Goal: Task Accomplishment & Management: Use online tool/utility

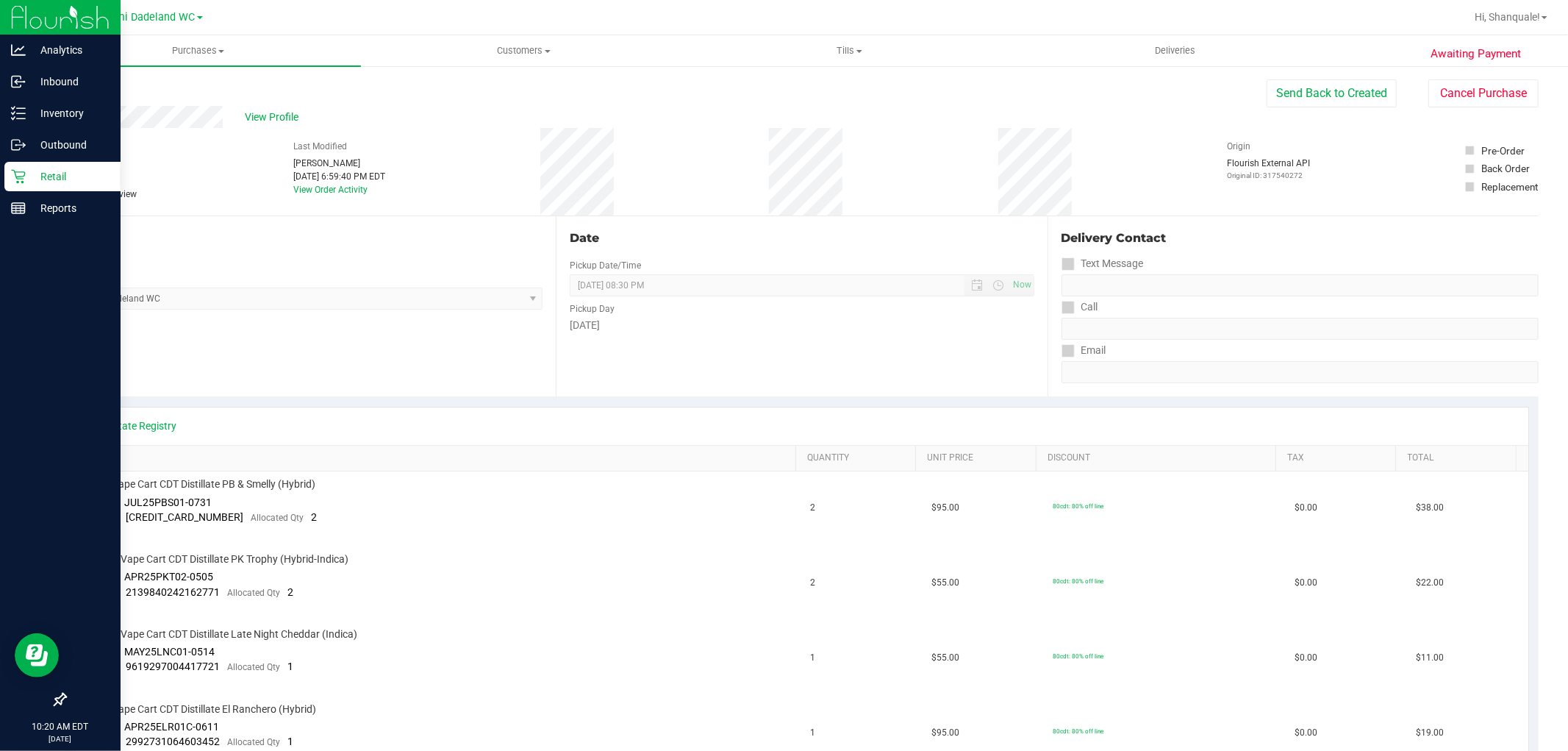
click at [11, 172] on icon at bounding box center [18, 177] width 15 height 15
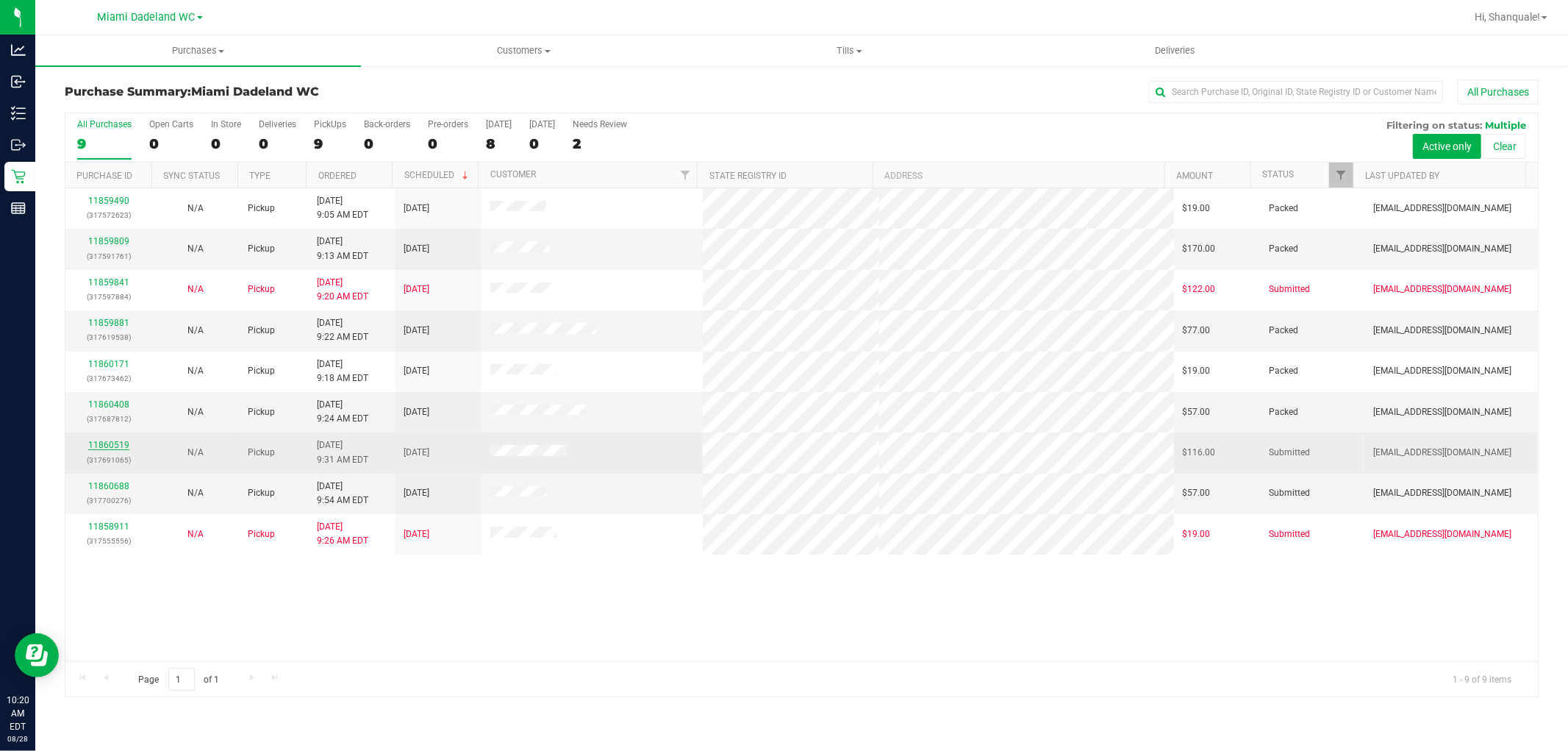
click at [126, 447] on link "11860519" at bounding box center [109, 445] width 41 height 11
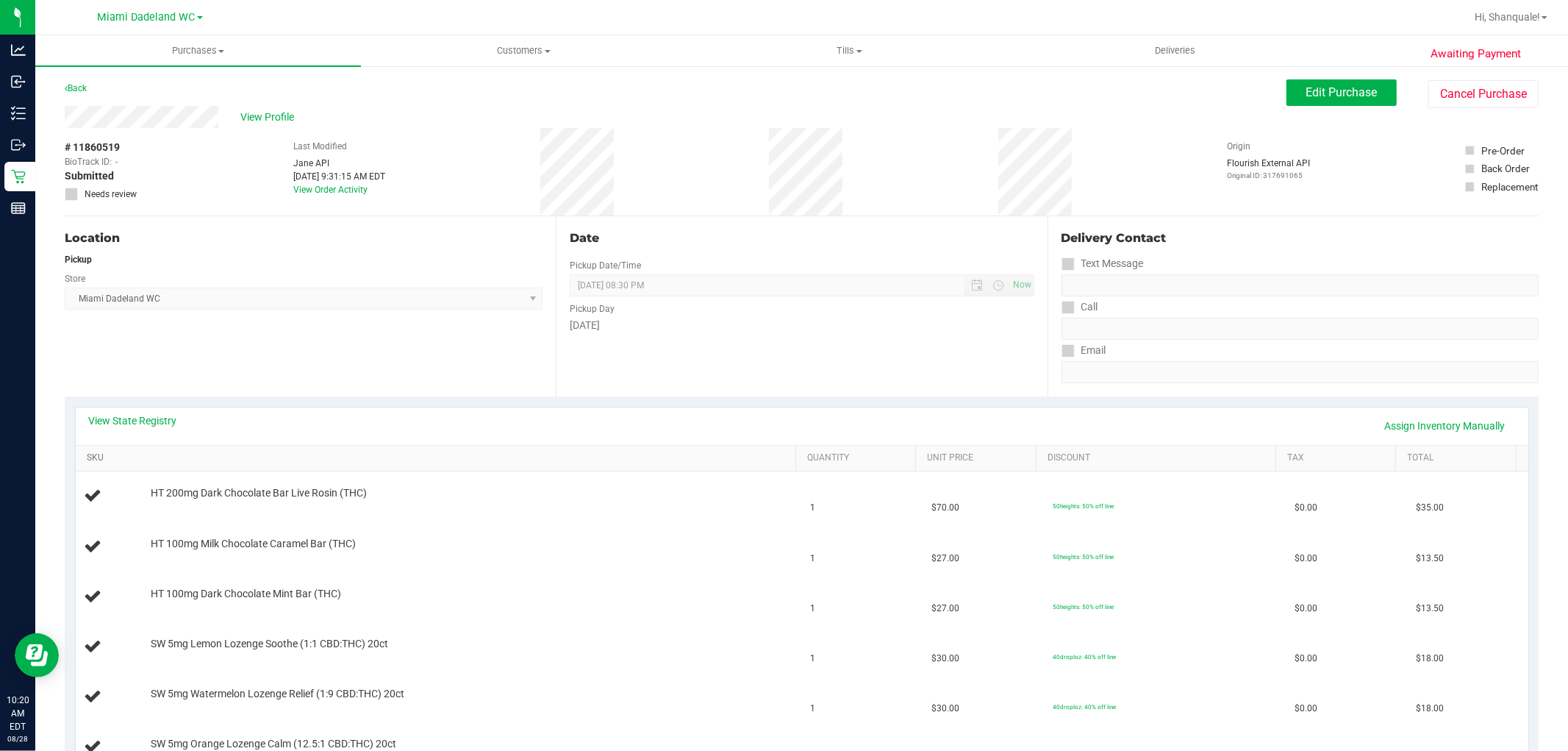
click at [99, 460] on link "SKU" at bounding box center [438, 458] width 704 height 11
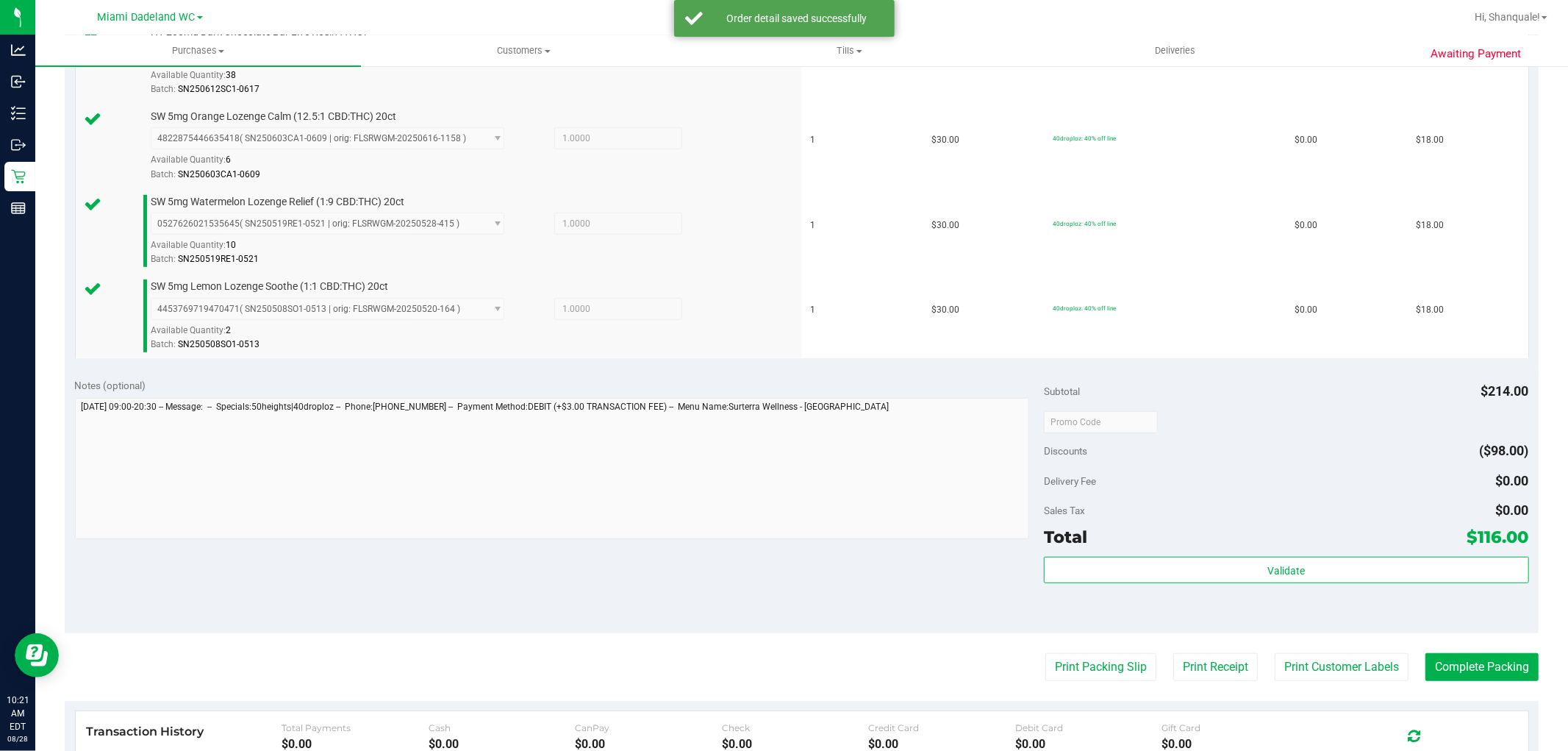
scroll to position [653, 0]
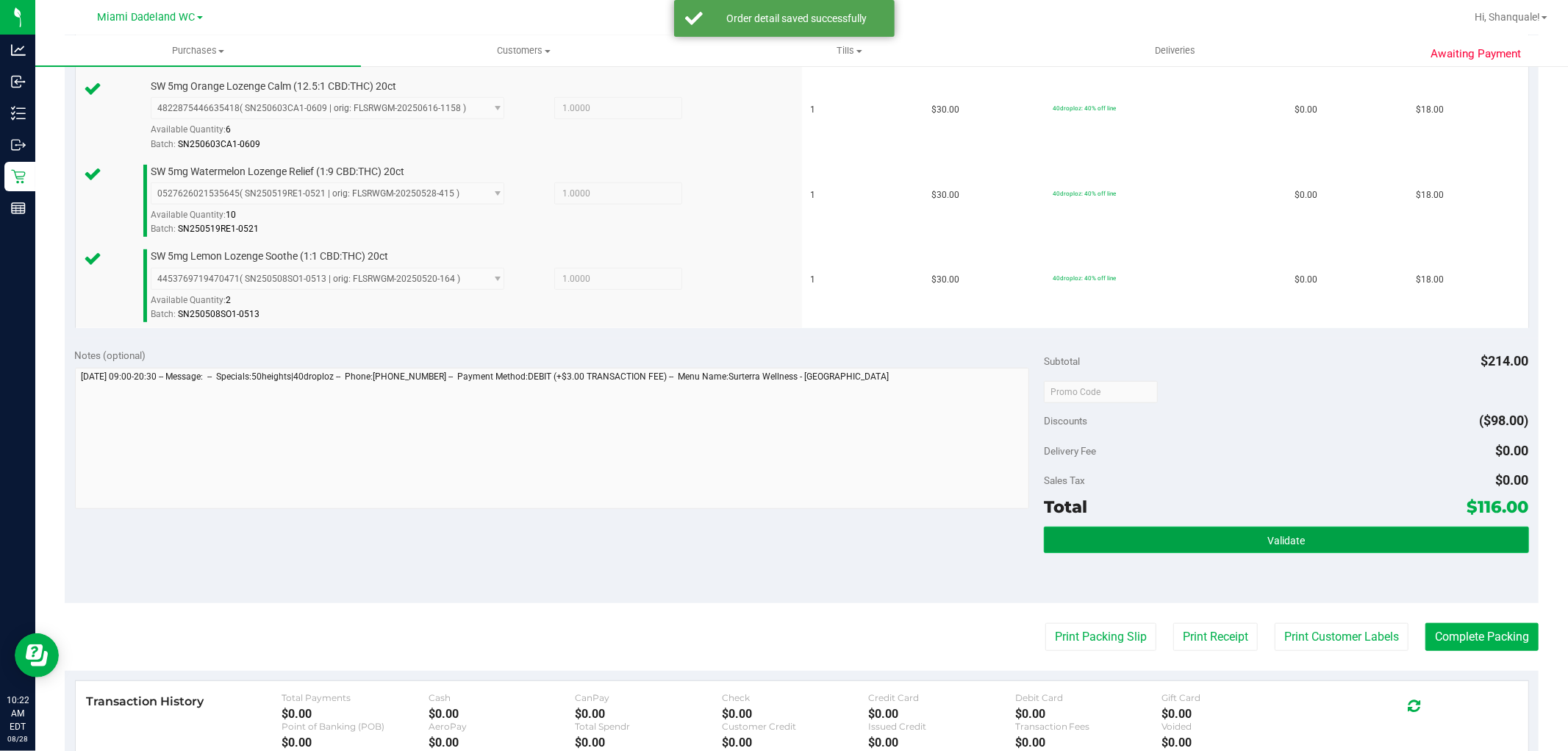
click at [1206, 544] on button "Validate" at bounding box center [1286, 539] width 485 height 26
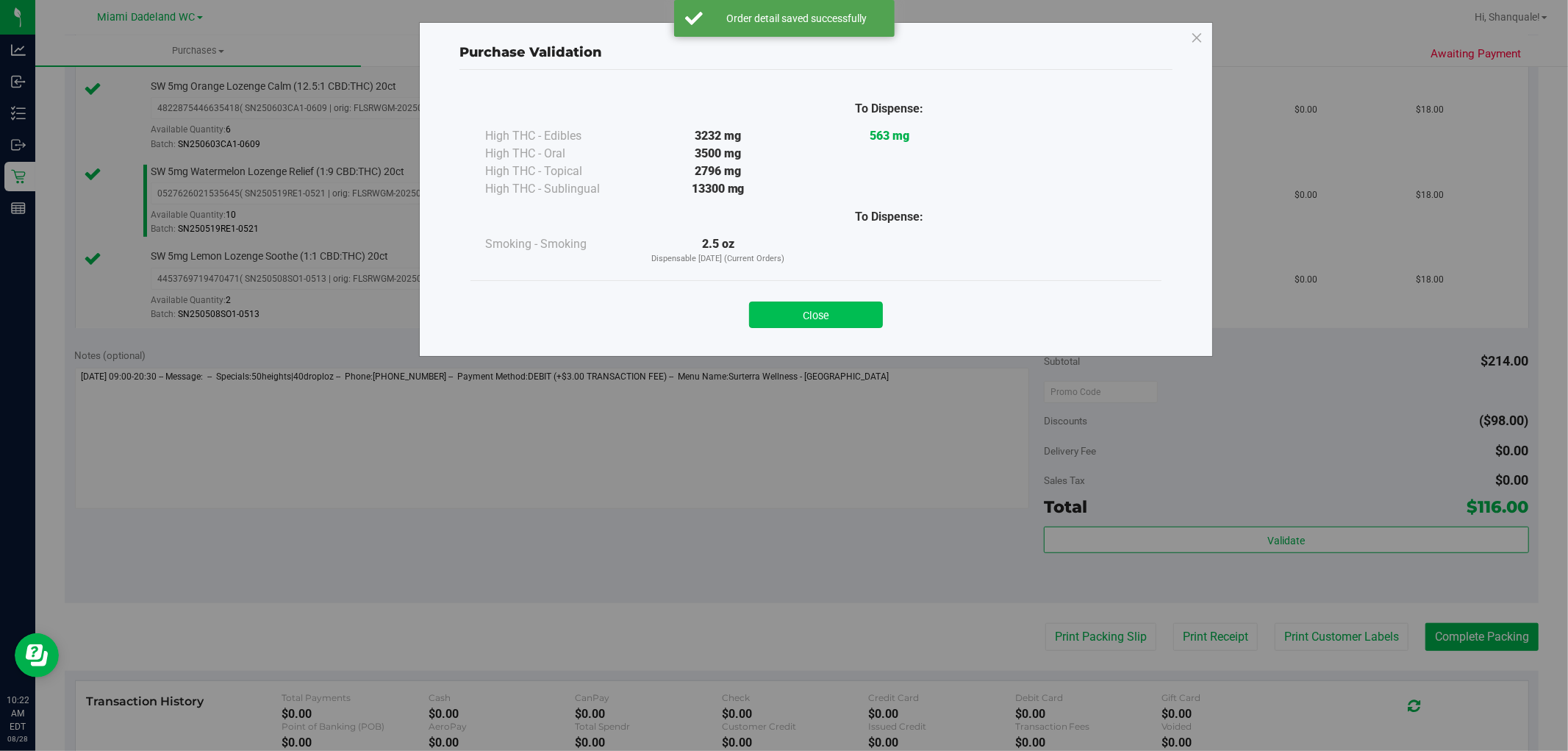
click at [851, 318] on button "Close" at bounding box center [816, 315] width 134 height 26
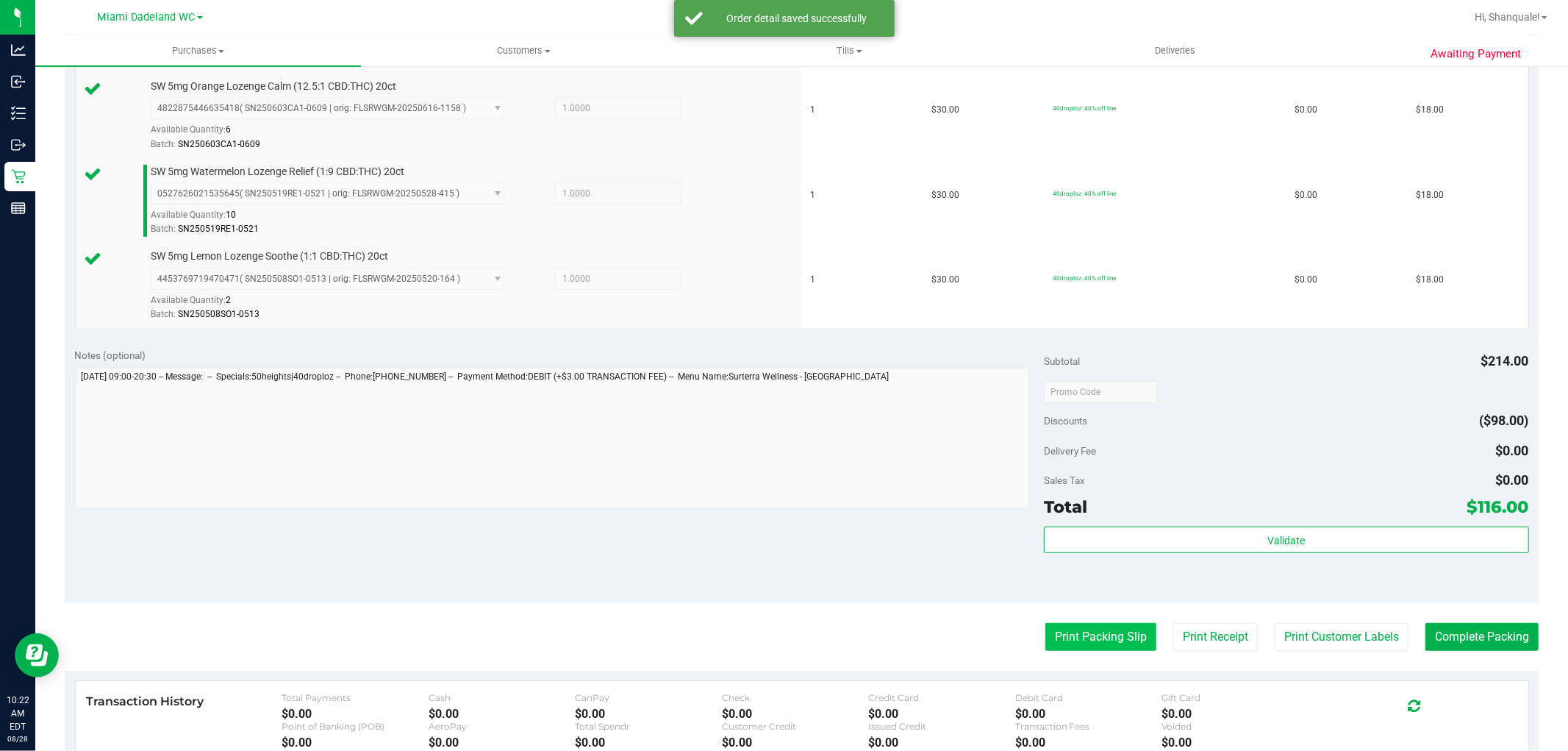
click at [1083, 633] on button "Print Packing Slip" at bounding box center [1101, 637] width 111 height 28
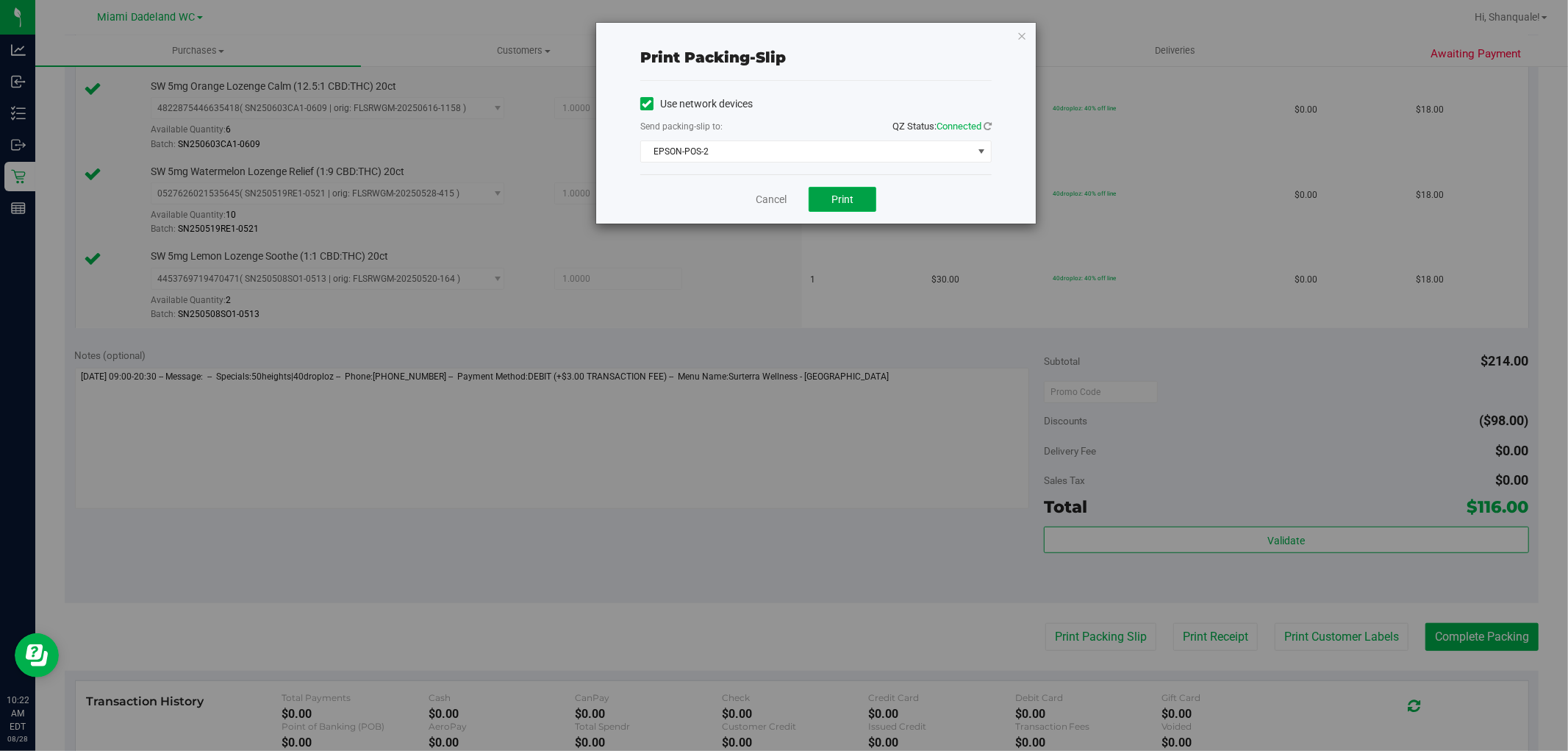
click at [854, 208] on button "Print" at bounding box center [842, 199] width 68 height 25
drag, startPoint x: 760, startPoint y: 196, endPoint x: 859, endPoint y: 179, distance: 100.4
click at [762, 196] on link "Cancel" at bounding box center [771, 199] width 31 height 16
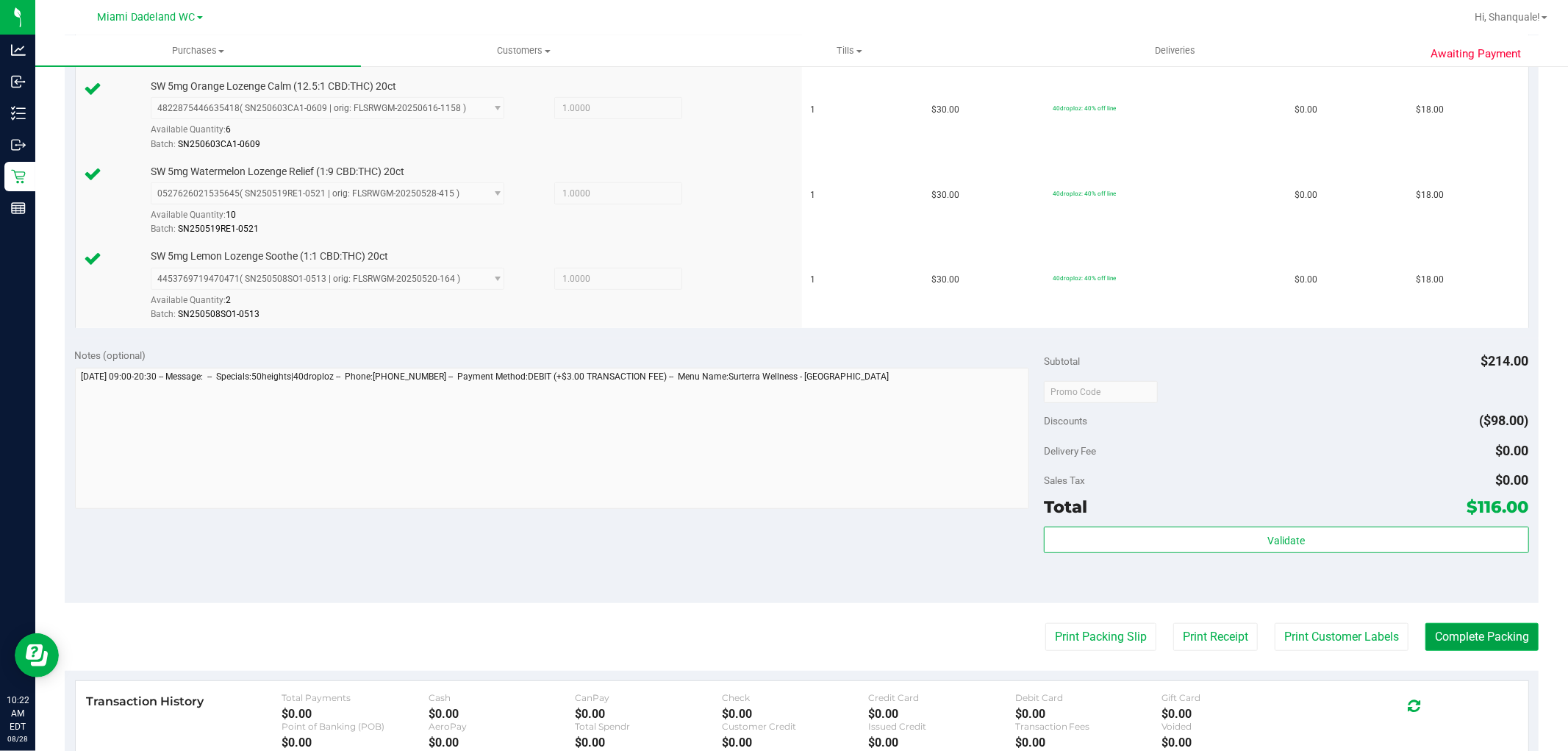
click at [1483, 627] on button "Complete Packing" at bounding box center [1482, 637] width 114 height 28
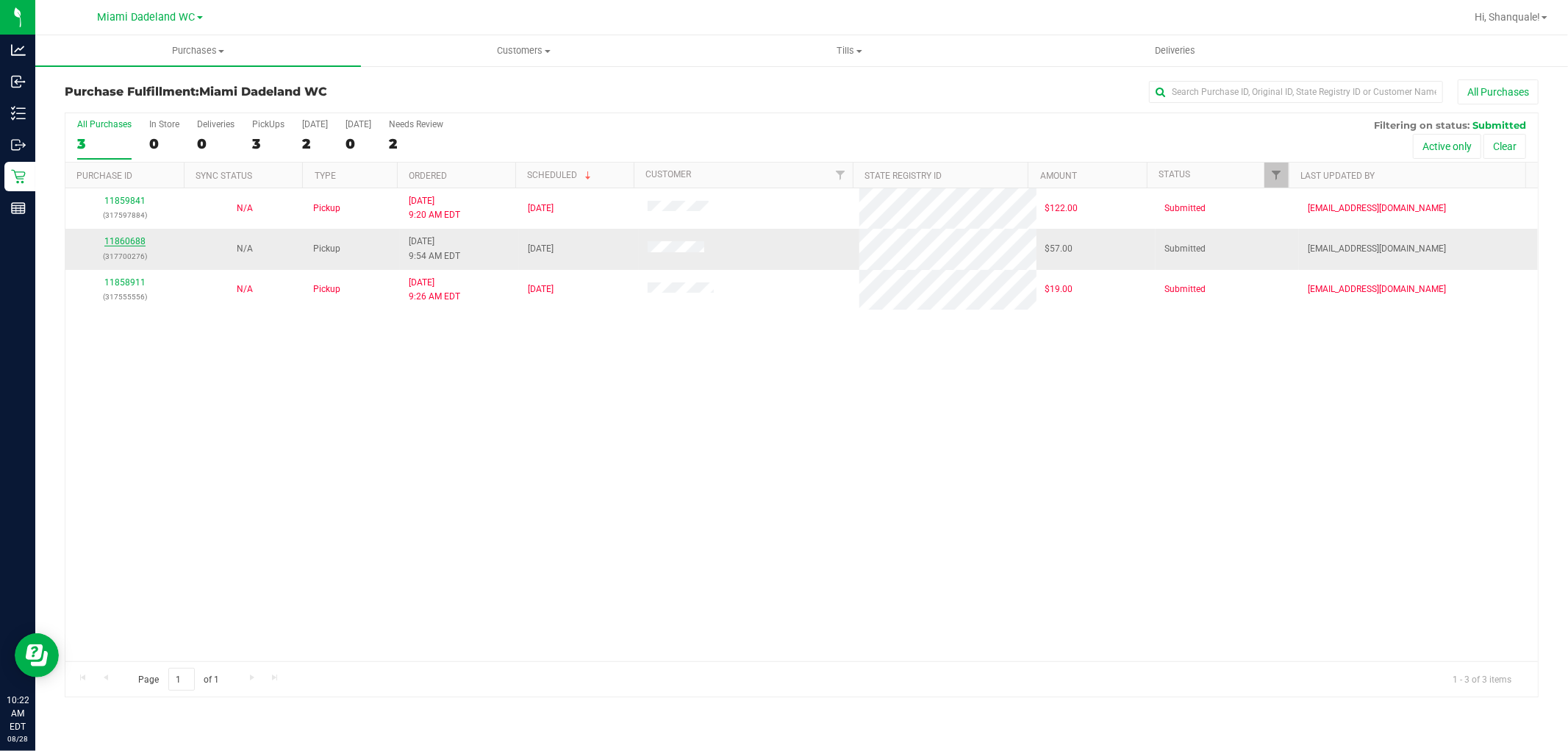
click at [128, 240] on link "11860688" at bounding box center [125, 241] width 41 height 11
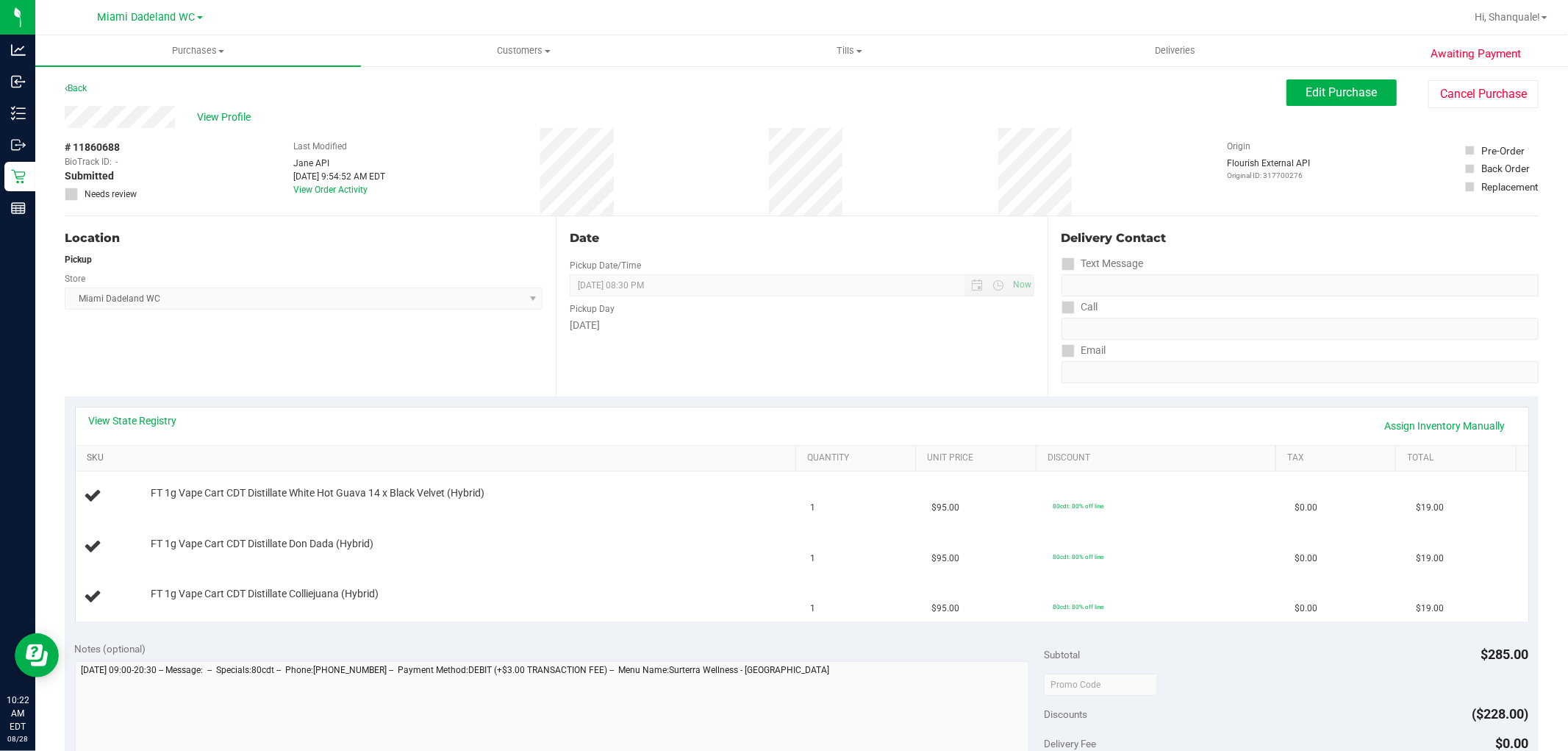
click at [98, 460] on link "SKU" at bounding box center [438, 458] width 704 height 11
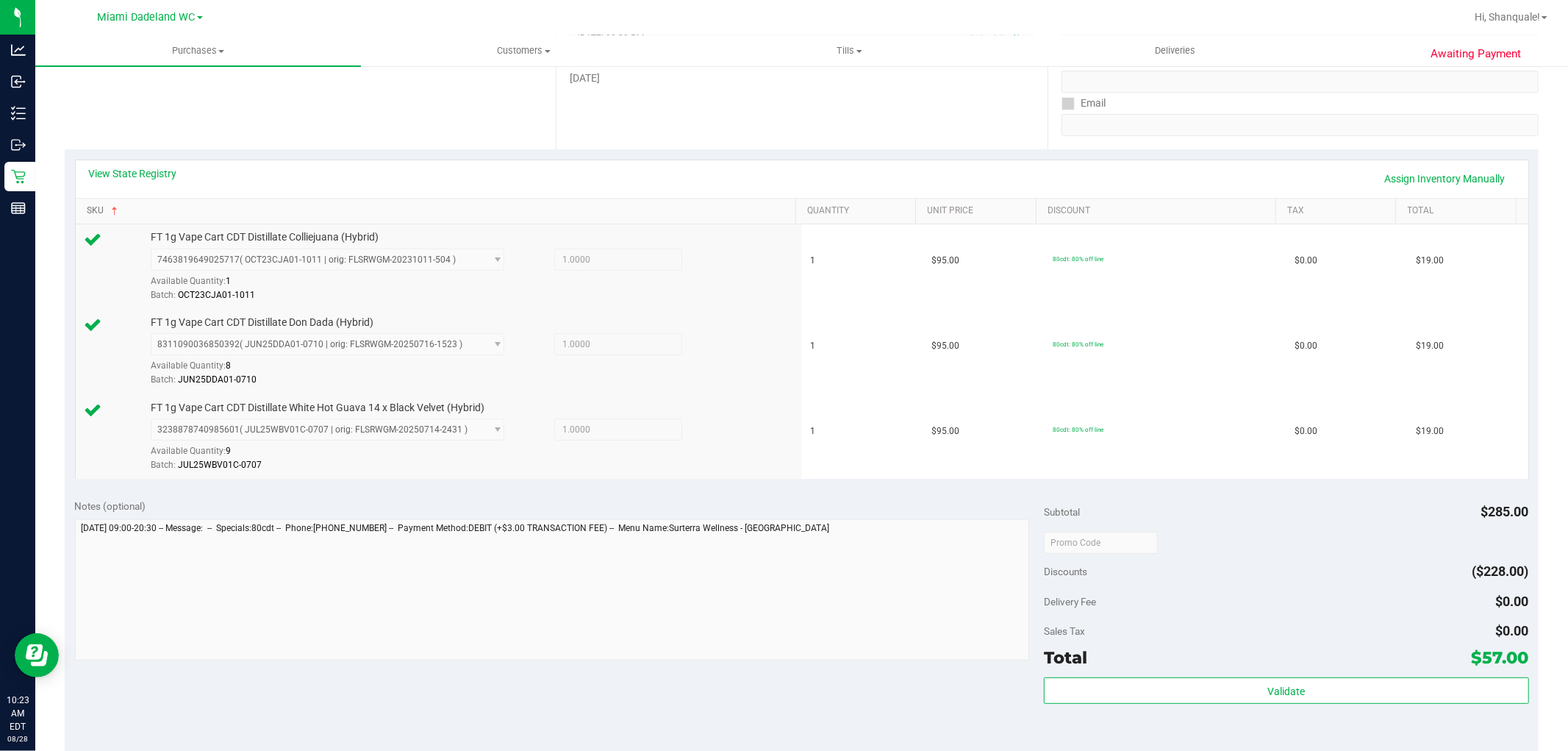
scroll to position [326, 0]
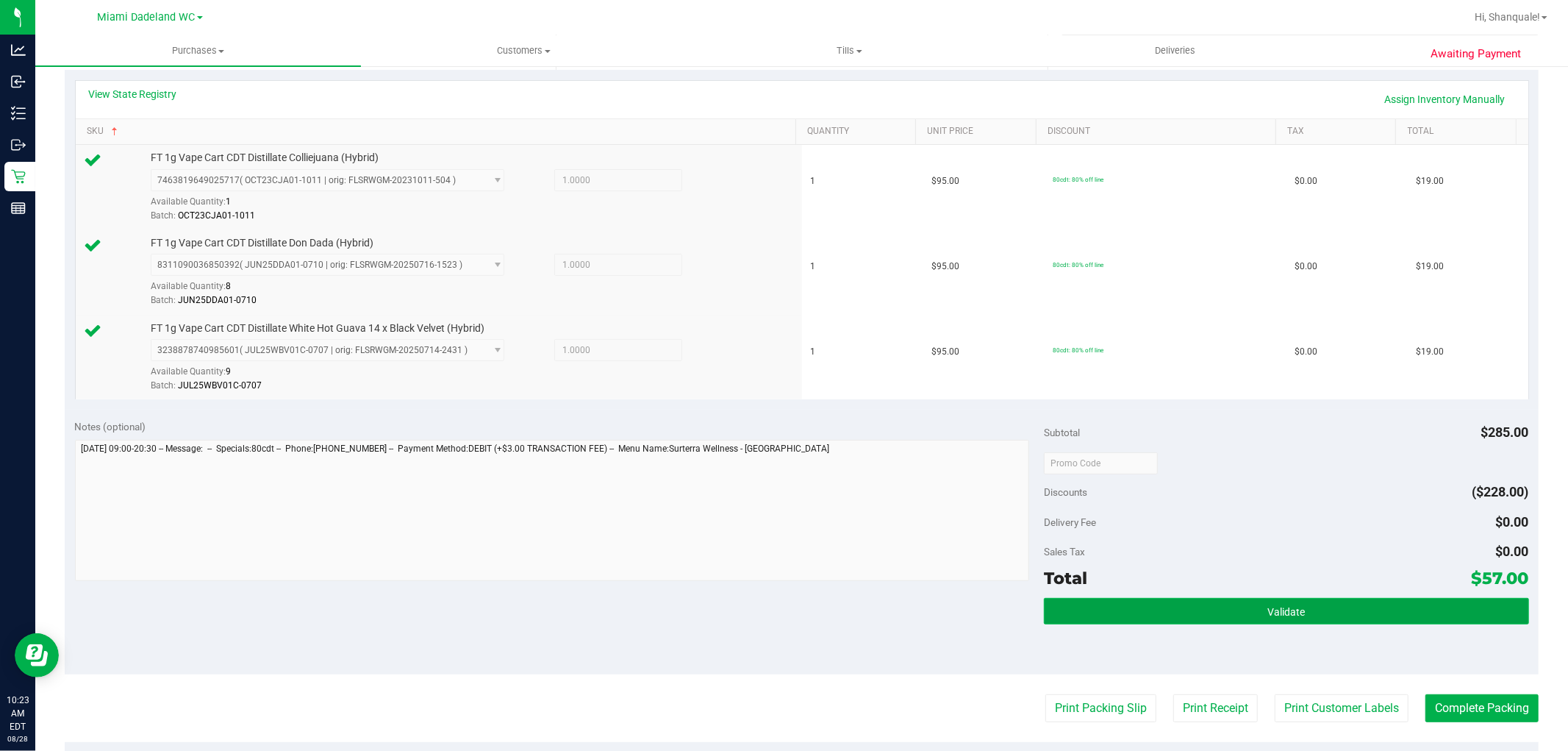
drag, startPoint x: 1302, startPoint y: 605, endPoint x: 1283, endPoint y: 609, distance: 19.4
click at [1297, 605] on button "Validate" at bounding box center [1286, 610] width 485 height 26
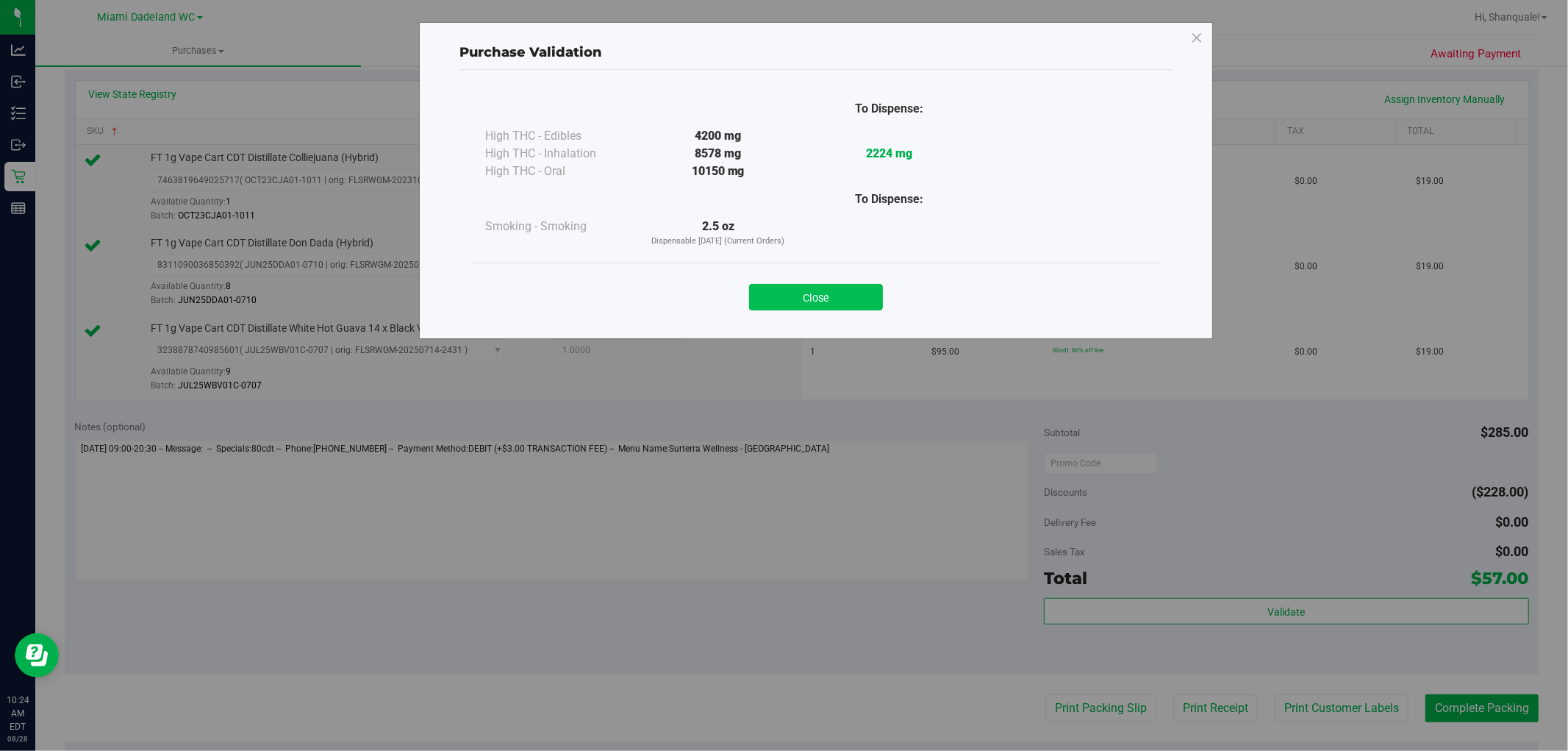
click at [836, 291] on button "Close" at bounding box center [816, 297] width 134 height 26
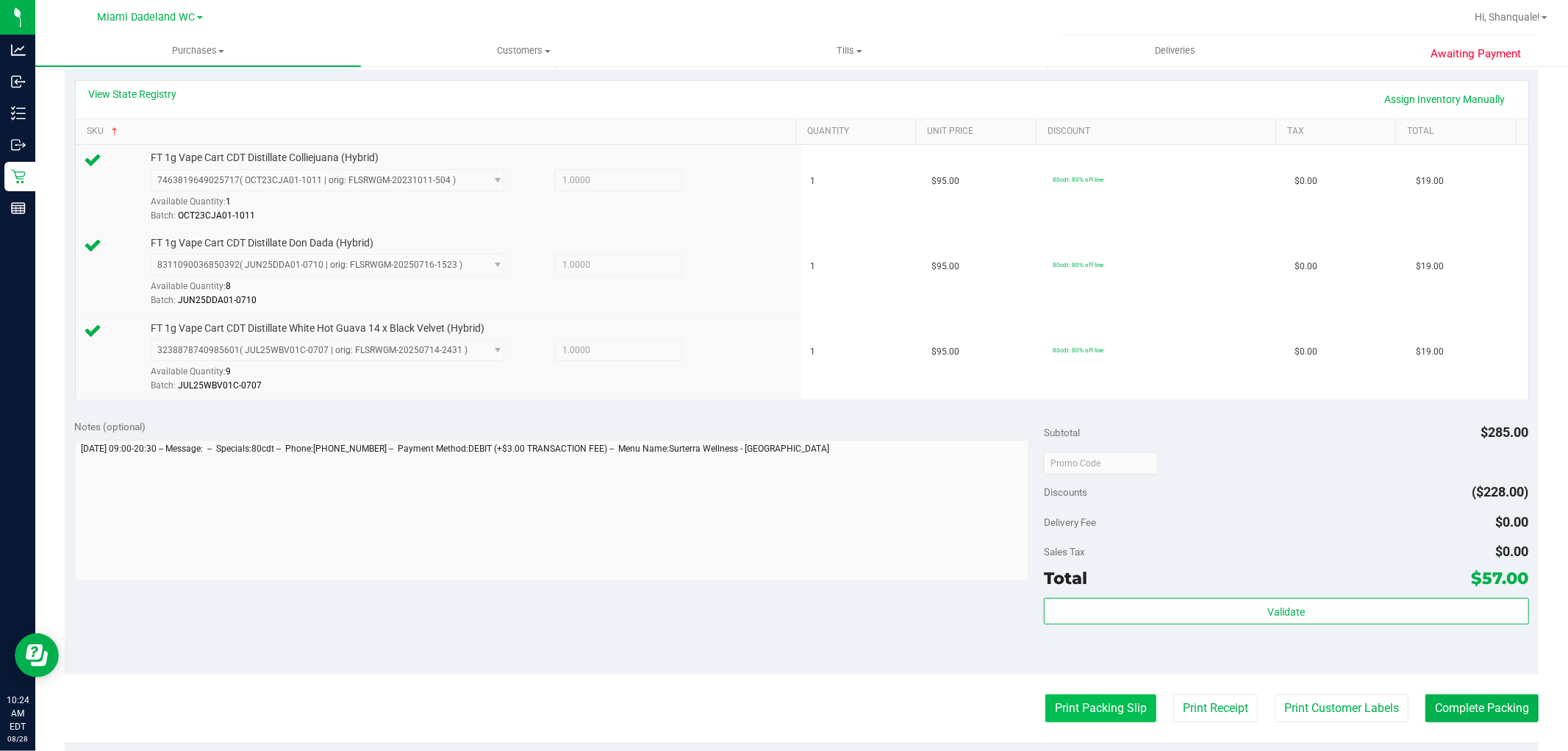
click at [1085, 721] on button "Print Packing Slip" at bounding box center [1101, 708] width 111 height 28
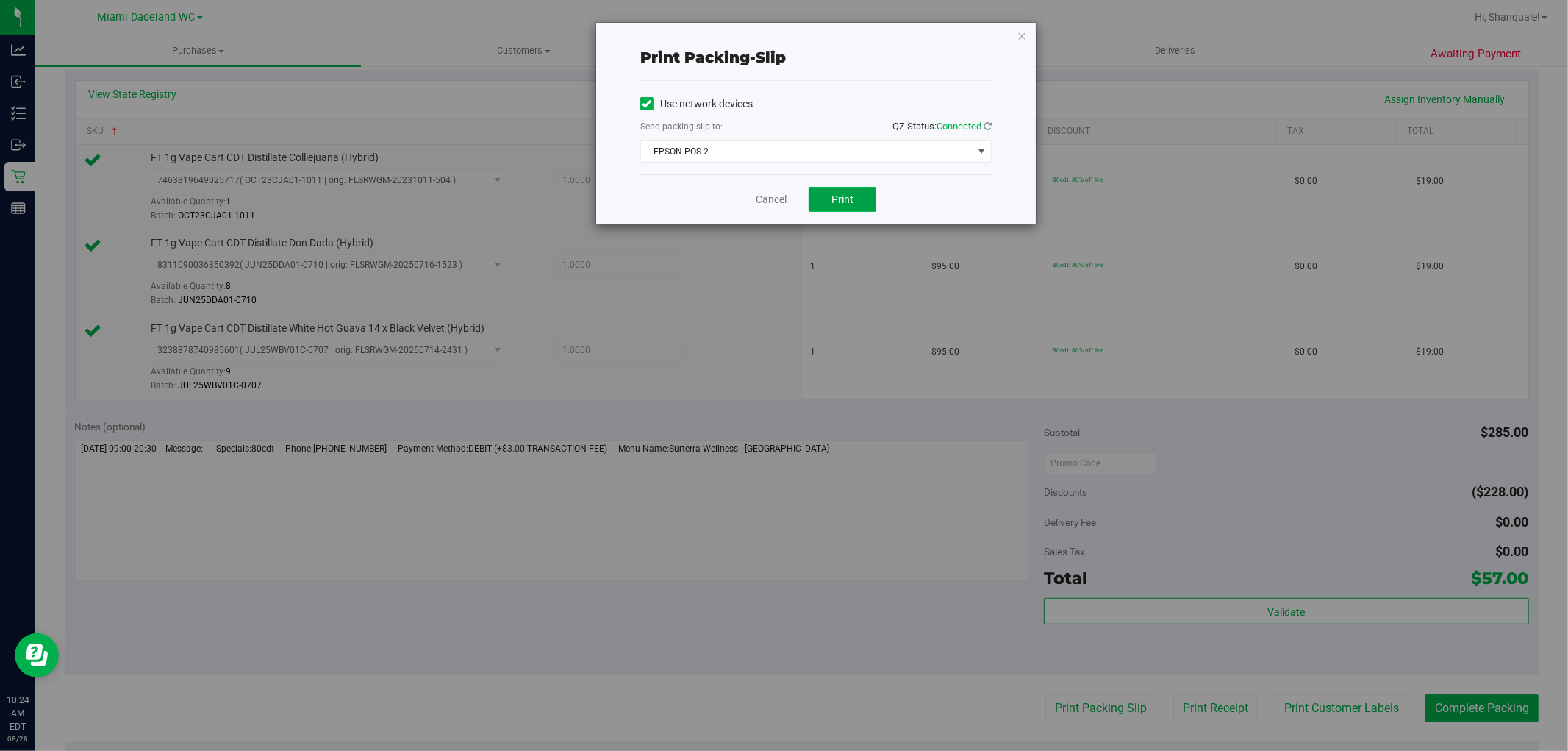
click at [824, 193] on button "Print" at bounding box center [842, 199] width 68 height 25
click at [778, 196] on link "Cancel" at bounding box center [771, 199] width 31 height 16
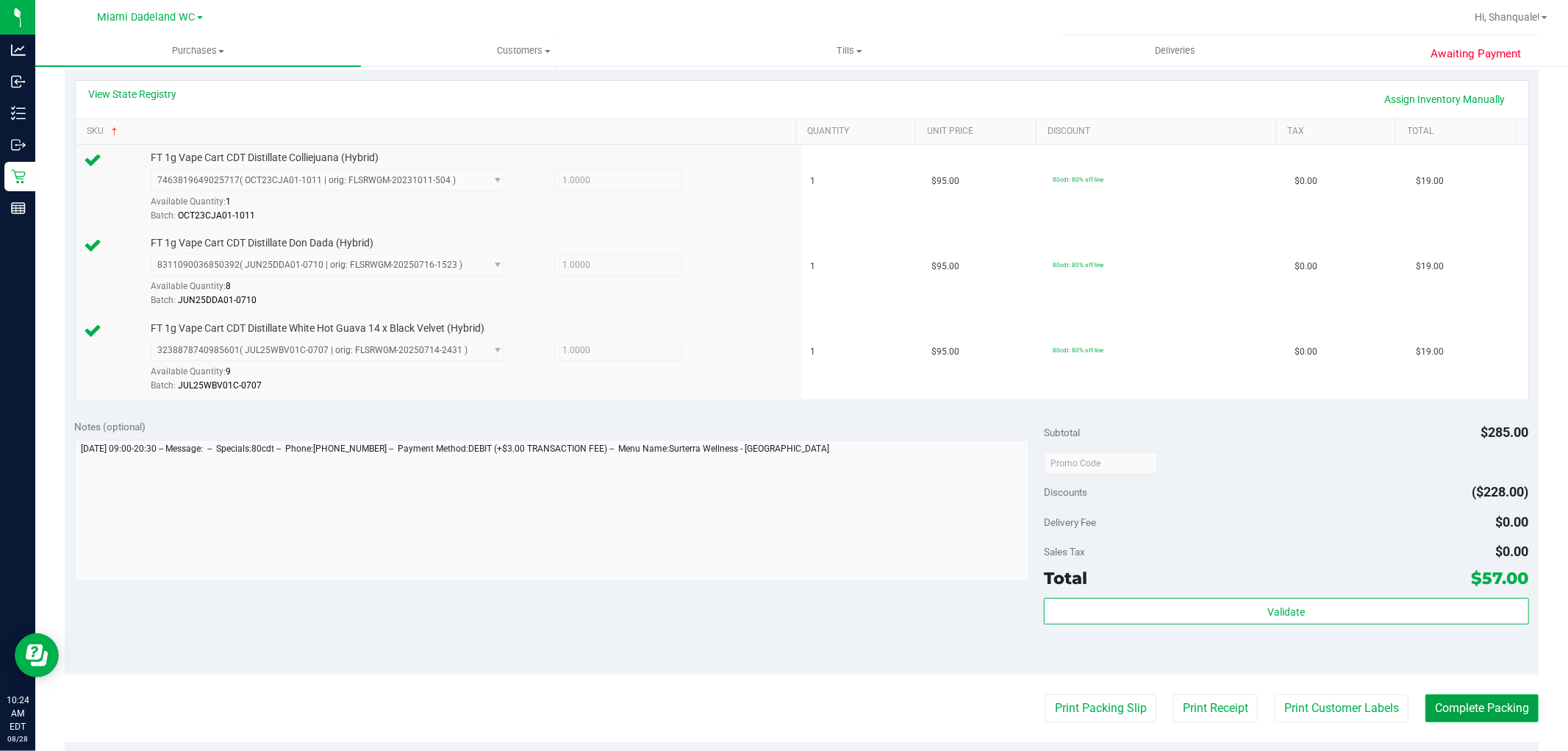
drag, startPoint x: 1508, startPoint y: 707, endPoint x: 1493, endPoint y: 714, distance: 16.6
click at [1507, 711] on button "Complete Packing" at bounding box center [1482, 708] width 114 height 28
